Goal: Task Accomplishment & Management: Manage account settings

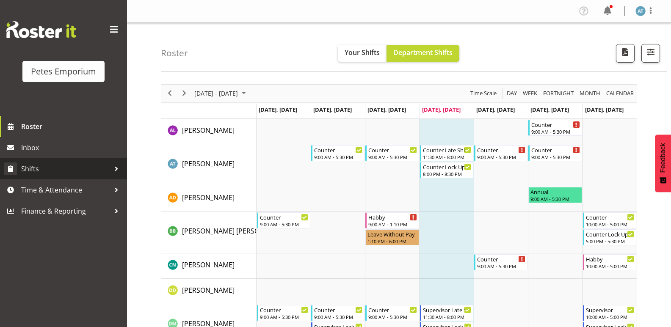
click at [60, 179] on link "Shifts" at bounding box center [63, 168] width 127 height 21
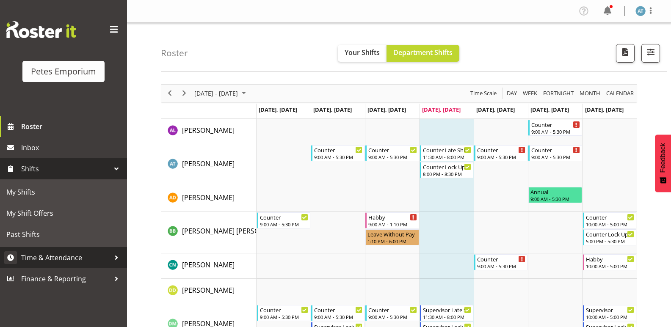
click at [54, 256] on span "Time & Attendance" at bounding box center [65, 257] width 89 height 13
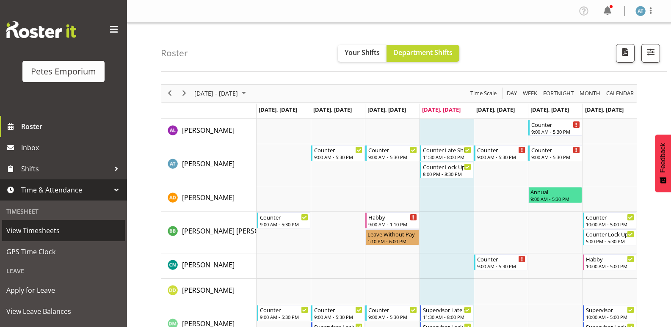
click at [58, 239] on link "View Timesheets" at bounding box center [63, 230] width 123 height 21
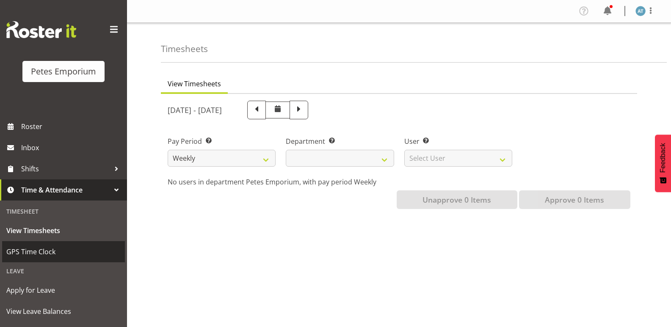
click at [69, 242] on link "GPS Time Clock" at bounding box center [63, 251] width 123 height 21
select select
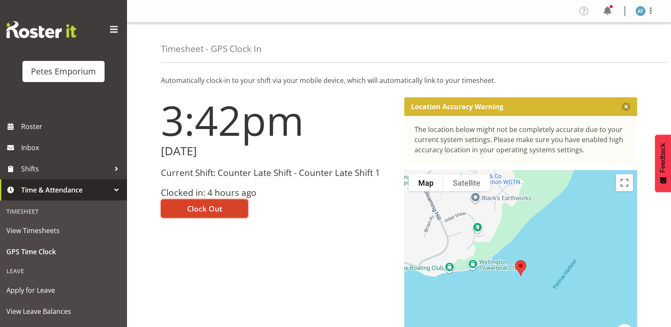
click at [213, 215] on button "Clock Out" at bounding box center [204, 208] width 87 height 19
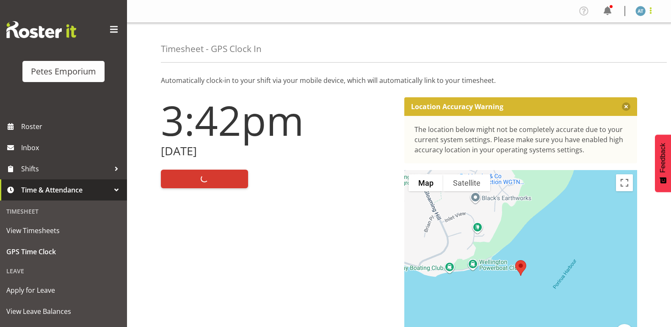
click at [651, 6] on span at bounding box center [650, 11] width 10 height 10
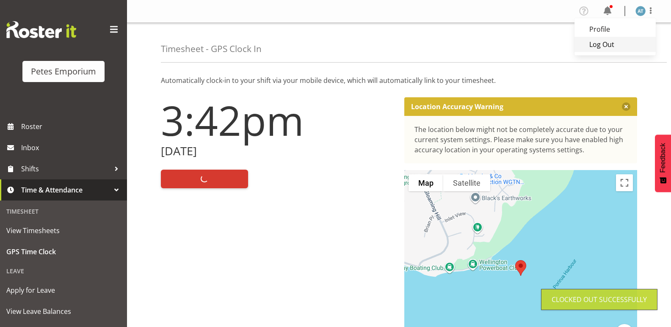
click at [635, 44] on link "Log Out" at bounding box center [614, 44] width 81 height 15
